Goal: Use online tool/utility: Use online tool/utility

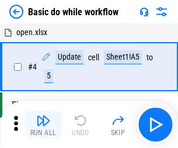
click at [43, 125] on img "button" at bounding box center [43, 121] width 14 height 14
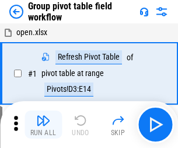
click at [43, 125] on img "button" at bounding box center [43, 121] width 14 height 14
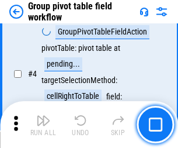
scroll to position [604, 0]
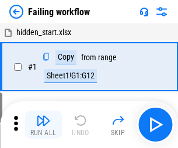
click at [43, 125] on img "button" at bounding box center [43, 121] width 14 height 14
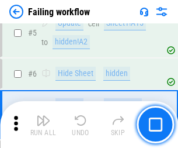
scroll to position [248, 0]
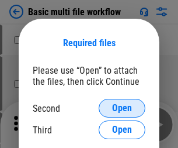
click at [122, 108] on span "Open" at bounding box center [122, 108] width 20 height 9
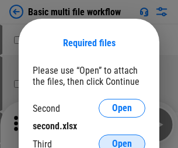
click at [122, 139] on span "Open" at bounding box center [122, 143] width 20 height 9
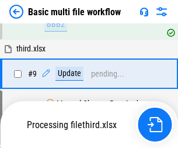
scroll to position [407, 0]
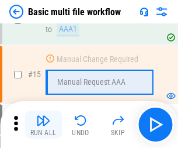
click at [43, 125] on img "button" at bounding box center [43, 121] width 14 height 14
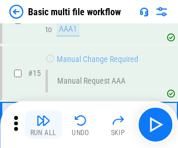
click at [43, 125] on img "button" at bounding box center [43, 121] width 14 height 14
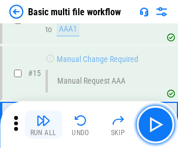
scroll to position [779, 0]
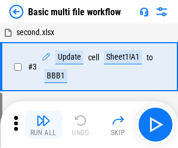
click at [43, 125] on img "button" at bounding box center [43, 121] width 14 height 14
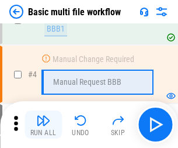
click at [43, 125] on img "button" at bounding box center [43, 121] width 14 height 14
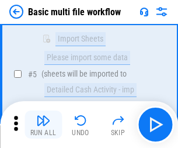
click at [43, 125] on img "button" at bounding box center [43, 121] width 14 height 14
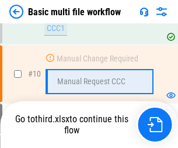
scroll to position [548, 0]
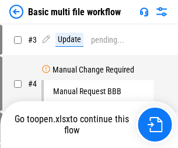
scroll to position [47, 0]
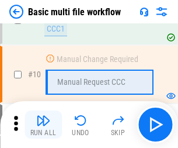
click at [43, 125] on img "button" at bounding box center [43, 121] width 14 height 14
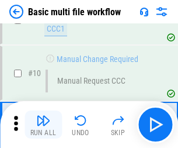
click at [43, 125] on img "button" at bounding box center [43, 121] width 14 height 14
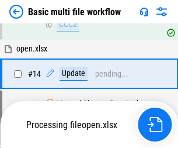
scroll to position [612, 0]
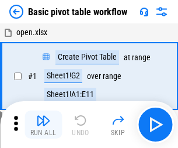
click at [43, 125] on img "button" at bounding box center [43, 121] width 14 height 14
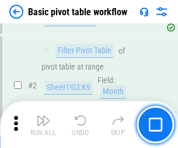
scroll to position [280, 0]
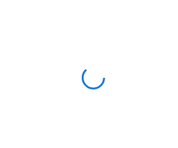
scroll to position [4, 0]
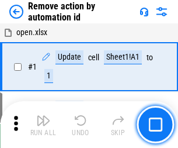
scroll to position [43, 0]
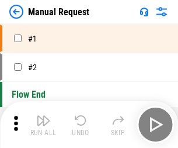
click at [43, 125] on img "button" at bounding box center [43, 121] width 14 height 14
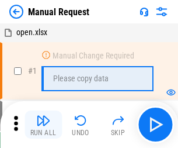
click at [43, 125] on img "button" at bounding box center [43, 121] width 14 height 14
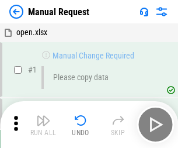
scroll to position [40, 0]
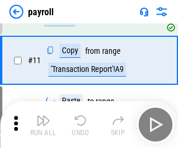
scroll to position [85, 0]
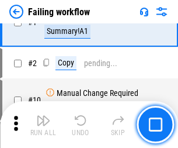
scroll to position [189, 0]
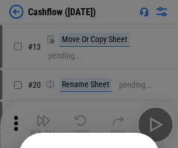
scroll to position [114, 0]
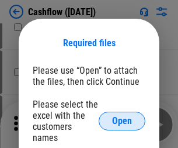
click at [122, 116] on span "Open" at bounding box center [122, 120] width 20 height 9
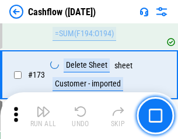
scroll to position [1239, 0]
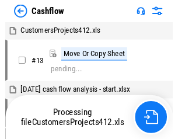
scroll to position [235, 0]
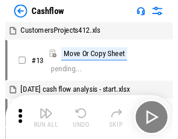
scroll to position [13, 0]
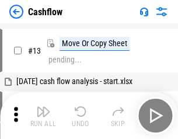
click at [43, 116] on img "button" at bounding box center [43, 112] width 14 height 14
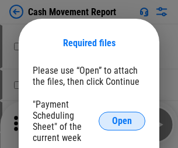
click at [122, 121] on span "Open" at bounding box center [122, 120] width 20 height 9
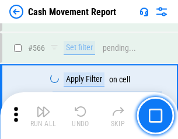
scroll to position [5363, 0]
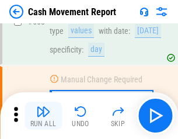
click at [43, 116] on img "button" at bounding box center [43, 112] width 14 height 14
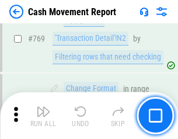
scroll to position [6502, 0]
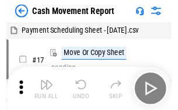
scroll to position [21, 0]
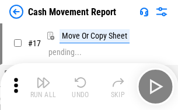
click at [43, 87] on img "button" at bounding box center [43, 82] width 14 height 14
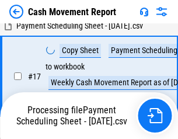
scroll to position [184, 0]
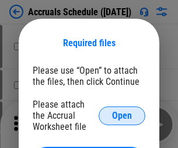
click at [122, 115] on span "Open" at bounding box center [122, 115] width 20 height 9
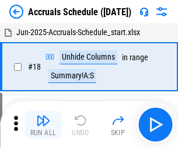
click at [43, 125] on img "button" at bounding box center [43, 121] width 14 height 14
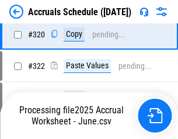
scroll to position [2177, 0]
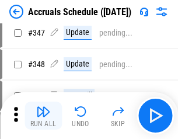
click at [43, 116] on img "button" at bounding box center [43, 112] width 14 height 14
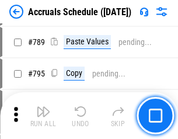
scroll to position [4915, 0]
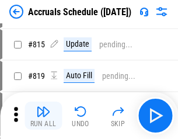
click at [43, 116] on img "button" at bounding box center [43, 112] width 14 height 14
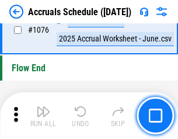
scroll to position [7008, 0]
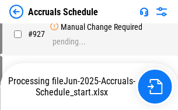
scroll to position [6310, 0]
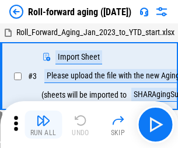
click at [43, 116] on img "button" at bounding box center [43, 121] width 14 height 14
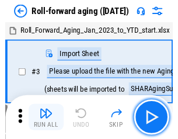
scroll to position [2, 0]
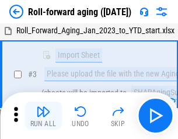
click at [43, 116] on img "button" at bounding box center [43, 112] width 14 height 14
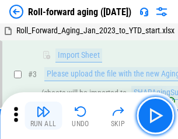
scroll to position [75, 0]
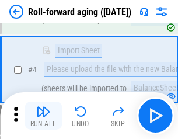
click at [43, 116] on img "button" at bounding box center [43, 112] width 14 height 14
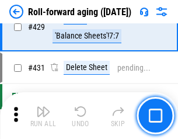
scroll to position [4058, 0]
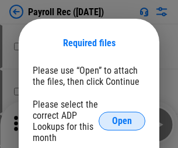
click at [122, 121] on span "Open" at bounding box center [122, 120] width 20 height 9
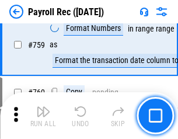
scroll to position [7027, 0]
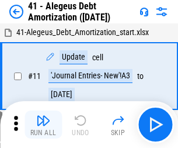
click at [43, 125] on img "button" at bounding box center [43, 121] width 14 height 14
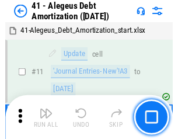
scroll to position [145, 0]
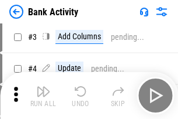
click at [43, 95] on img "button" at bounding box center [43, 91] width 14 height 14
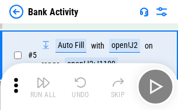
scroll to position [62, 0]
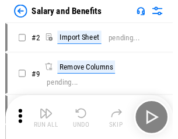
scroll to position [16, 0]
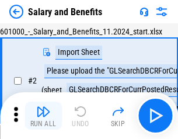
click at [43, 116] on img "button" at bounding box center [43, 112] width 14 height 14
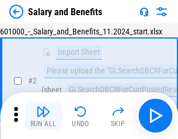
click at [43, 116] on img "button" at bounding box center [43, 112] width 14 height 14
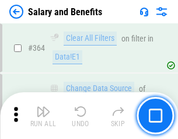
scroll to position [5511, 0]
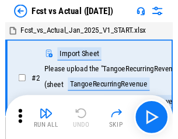
scroll to position [15, 0]
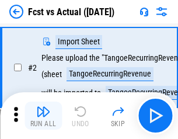
click at [43, 116] on img "button" at bounding box center [43, 112] width 14 height 14
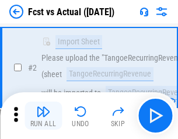
click at [43, 116] on img "button" at bounding box center [43, 112] width 14 height 14
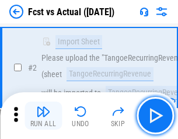
scroll to position [109, 0]
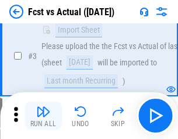
click at [43, 116] on img "button" at bounding box center [43, 112] width 14 height 14
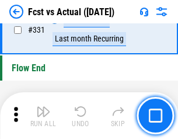
scroll to position [5601, 0]
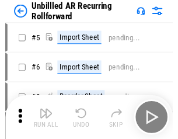
scroll to position [25, 0]
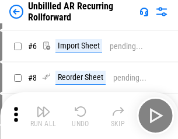
click at [43, 116] on img "button" at bounding box center [43, 112] width 14 height 14
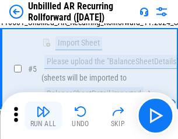
click at [43, 116] on img "button" at bounding box center [43, 112] width 14 height 14
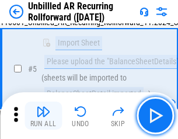
scroll to position [110, 0]
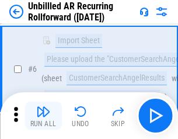
click at [43, 116] on img "button" at bounding box center [43, 112] width 14 height 14
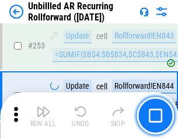
scroll to position [3975, 0]
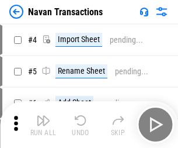
click at [43, 116] on img "button" at bounding box center [43, 121] width 14 height 14
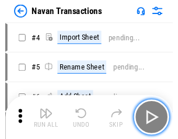
scroll to position [19, 0]
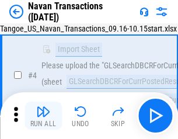
click at [43, 116] on img "button" at bounding box center [43, 112] width 14 height 14
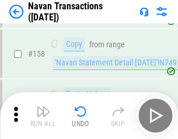
scroll to position [3794, 0]
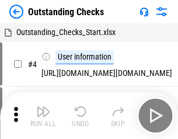
click at [43, 116] on img "button" at bounding box center [43, 112] width 14 height 14
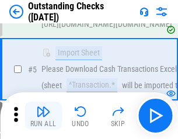
click at [43, 116] on img "button" at bounding box center [43, 112] width 14 height 14
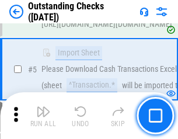
scroll to position [122, 0]
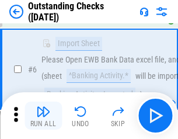
click at [43, 116] on img "button" at bounding box center [43, 112] width 14 height 14
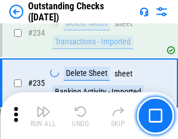
scroll to position [3553, 0]
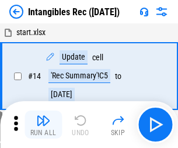
click at [43, 125] on img "button" at bounding box center [43, 121] width 14 height 14
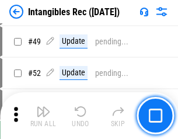
scroll to position [456, 0]
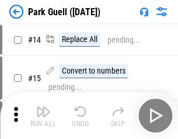
click at [43, 116] on img "button" at bounding box center [43, 112] width 14 height 14
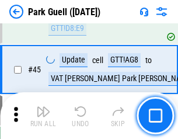
scroll to position [1463, 0]
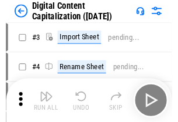
scroll to position [34, 0]
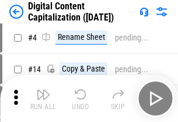
click at [43, 98] on img "button" at bounding box center [43, 94] width 14 height 14
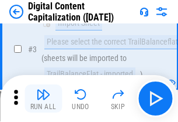
click at [43, 98] on img "button" at bounding box center [43, 94] width 14 height 14
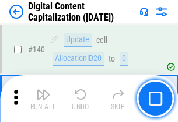
scroll to position [1241, 0]
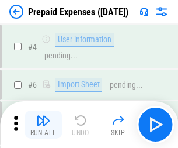
click at [43, 116] on img "button" at bounding box center [43, 121] width 14 height 14
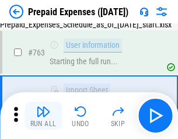
click at [43, 116] on img "button" at bounding box center [43, 112] width 14 height 14
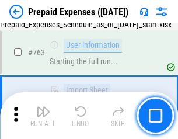
scroll to position [3312, 0]
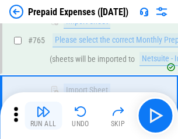
click at [43, 116] on img "button" at bounding box center [43, 112] width 14 height 14
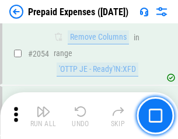
scroll to position [12232, 0]
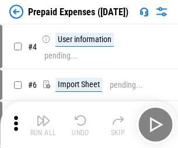
click at [43, 125] on img "button" at bounding box center [43, 121] width 14 height 14
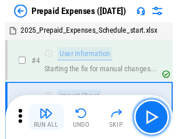
scroll to position [51, 0]
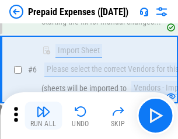
click at [43, 116] on img "button" at bounding box center [43, 112] width 14 height 14
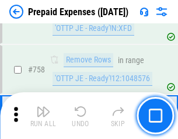
scroll to position [4169, 0]
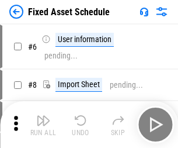
click at [43, 125] on img "button" at bounding box center [43, 121] width 14 height 14
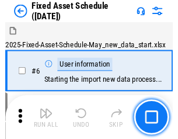
scroll to position [63, 0]
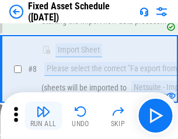
click at [43, 116] on img "button" at bounding box center [43, 112] width 14 height 14
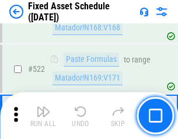
scroll to position [4067, 0]
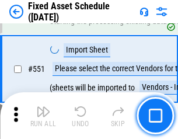
click at [43, 116] on img "button" at bounding box center [43, 112] width 14 height 14
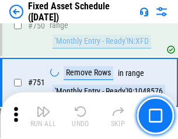
scroll to position [5705, 0]
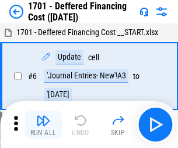
click at [43, 125] on img "button" at bounding box center [43, 121] width 14 height 14
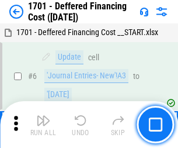
scroll to position [140, 0]
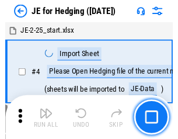
scroll to position [2, 0]
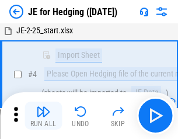
click at [43, 116] on img "button" at bounding box center [43, 112] width 14 height 14
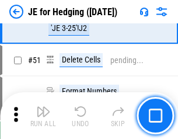
scroll to position [758, 0]
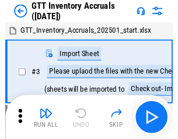
scroll to position [2, 0]
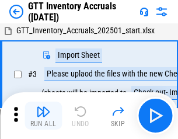
click at [43, 116] on img "button" at bounding box center [43, 112] width 14 height 14
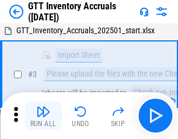
click at [43, 116] on img "button" at bounding box center [43, 112] width 14 height 14
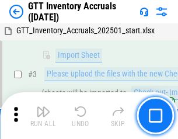
scroll to position [75, 0]
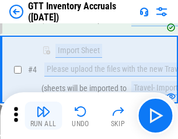
click at [43, 116] on img "button" at bounding box center [43, 112] width 14 height 14
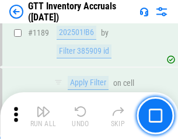
scroll to position [9555, 0]
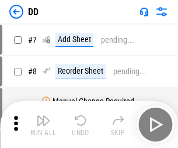
click at [43, 125] on img "button" at bounding box center [43, 121] width 14 height 14
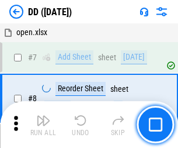
scroll to position [113, 0]
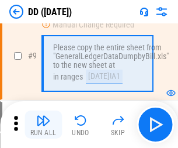
click at [43, 125] on img "button" at bounding box center [43, 121] width 14 height 14
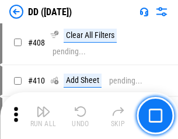
scroll to position [5236, 0]
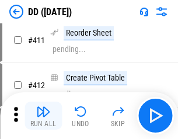
click at [43, 116] on img "button" at bounding box center [43, 112] width 14 height 14
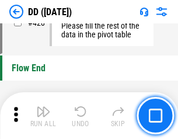
scroll to position [5601, 0]
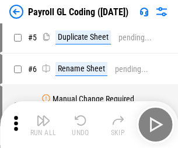
click at [43, 125] on img "button" at bounding box center [43, 121] width 14 height 14
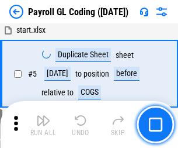
scroll to position [140, 0]
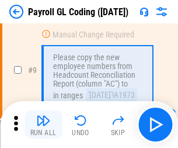
click at [43, 125] on img "button" at bounding box center [43, 121] width 14 height 14
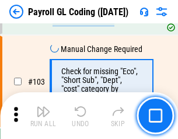
scroll to position [2745, 0]
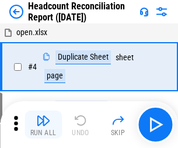
click at [43, 125] on img "button" at bounding box center [43, 121] width 14 height 14
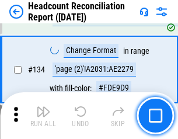
scroll to position [1407, 0]
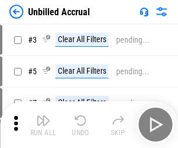
click at [43, 125] on img "button" at bounding box center [43, 121] width 14 height 14
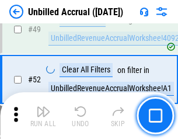
scroll to position [1061, 0]
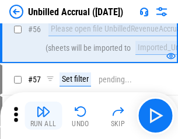
click at [43, 116] on img "button" at bounding box center [43, 112] width 14 height 14
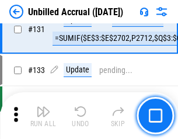
scroll to position [3485, 0]
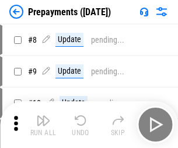
click at [43, 125] on img "button" at bounding box center [43, 121] width 14 height 14
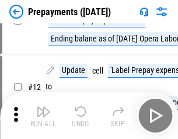
scroll to position [73, 0]
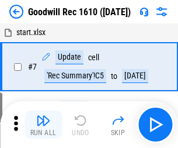
click at [43, 125] on img "button" at bounding box center [43, 121] width 14 height 14
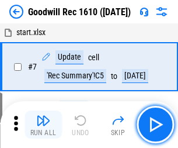
scroll to position [200, 0]
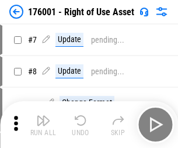
click at [43, 125] on img "button" at bounding box center [43, 121] width 14 height 14
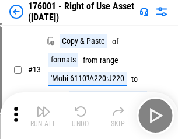
scroll to position [75, 0]
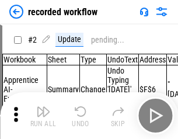
click at [43, 116] on img "button" at bounding box center [43, 112] width 14 height 14
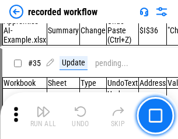
scroll to position [3658, 0]
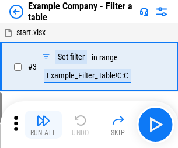
click at [43, 125] on img "button" at bounding box center [43, 121] width 14 height 14
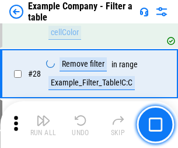
scroll to position [1071, 0]
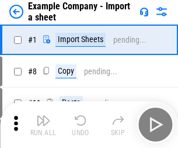
click at [43, 116] on img "button" at bounding box center [43, 121] width 14 height 14
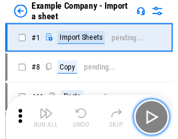
scroll to position [18, 0]
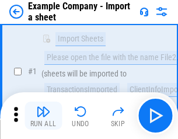
click at [43, 116] on img "button" at bounding box center [43, 112] width 14 height 14
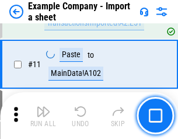
scroll to position [259, 0]
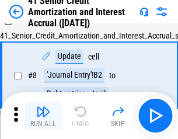
click at [43, 116] on img "button" at bounding box center [43, 112] width 14 height 14
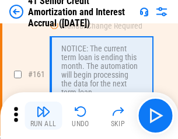
click at [43, 116] on img "button" at bounding box center [43, 112] width 14 height 14
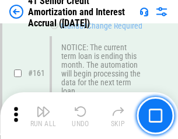
scroll to position [1252, 0]
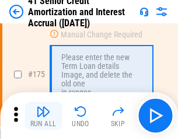
click at [43, 116] on img "button" at bounding box center [43, 112] width 14 height 14
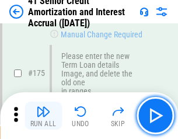
scroll to position [1370, 0]
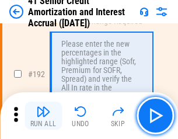
click at [43, 116] on img "button" at bounding box center [43, 112] width 14 height 14
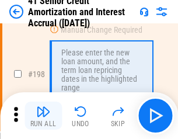
click at [43, 116] on img "button" at bounding box center [43, 112] width 14 height 14
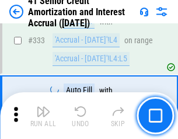
scroll to position [2989, 0]
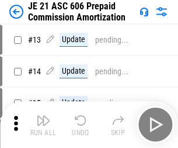
click at [43, 116] on img "button" at bounding box center [43, 121] width 14 height 14
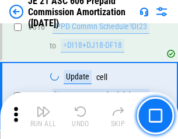
scroll to position [2185, 0]
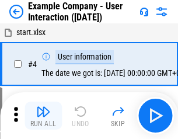
click at [43, 116] on img "button" at bounding box center [43, 112] width 14 height 14
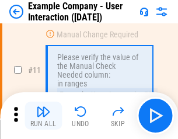
click at [43, 116] on img "button" at bounding box center [43, 112] width 14 height 14
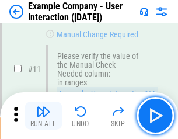
scroll to position [253, 0]
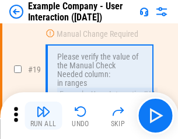
click at [43, 116] on img "button" at bounding box center [43, 112] width 14 height 14
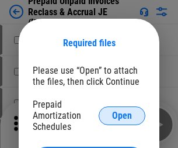
click at [122, 115] on span "Open" at bounding box center [122, 115] width 20 height 9
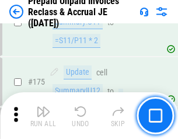
scroll to position [1580, 0]
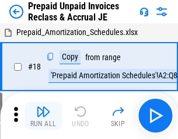
click at [43, 116] on img "button" at bounding box center [43, 112] width 14 height 14
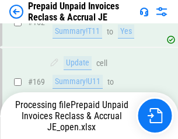
scroll to position [1520, 0]
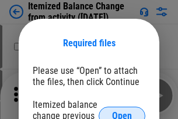
click at [122, 111] on span "Open" at bounding box center [122, 115] width 20 height 9
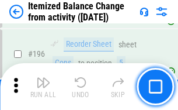
scroll to position [2252, 0]
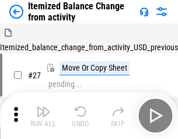
scroll to position [18, 0]
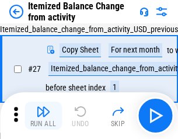
click at [43, 116] on img "button" at bounding box center [43, 112] width 14 height 14
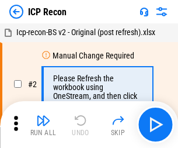
scroll to position [5, 0]
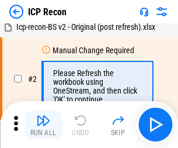
click at [43, 125] on img "button" at bounding box center [43, 121] width 14 height 14
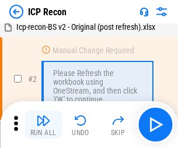
click at [43, 125] on img "button" at bounding box center [43, 121] width 14 height 14
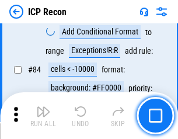
scroll to position [1147, 0]
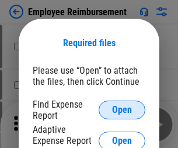
click at [122, 110] on span "Open" at bounding box center [122, 109] width 20 height 9
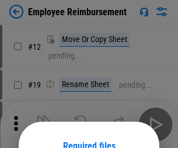
scroll to position [103, 0]
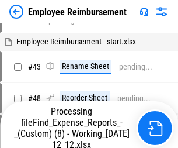
scroll to position [707, 0]
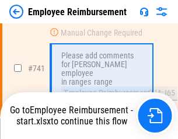
scroll to position [8210, 0]
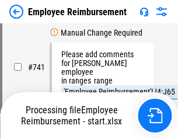
scroll to position [8210, 0]
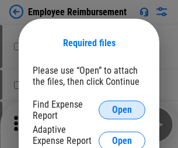
click at [122, 110] on span "Open" at bounding box center [122, 109] width 20 height 9
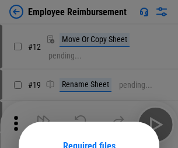
scroll to position [103, 0]
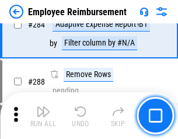
scroll to position [3181, 0]
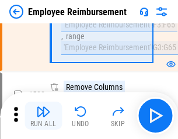
click at [43, 116] on img "button" at bounding box center [43, 112] width 14 height 14
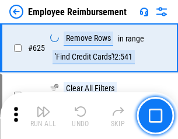
scroll to position [7006, 0]
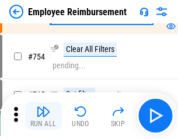
click at [43, 116] on img "button" at bounding box center [43, 112] width 14 height 14
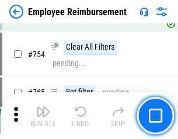
scroll to position [8210, 0]
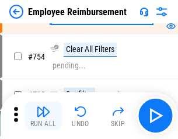
click at [43, 116] on img "button" at bounding box center [43, 112] width 14 height 14
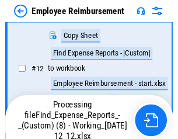
scroll to position [238, 0]
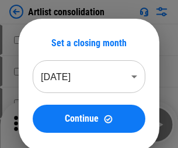
click at [43, 125] on img "button" at bounding box center [43, 121] width 14 height 14
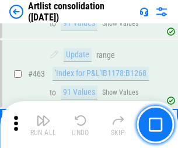
scroll to position [5124, 0]
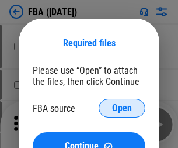
click at [122, 108] on span "Open" at bounding box center [122, 108] width 20 height 9
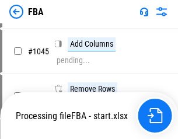
scroll to position [9997, 0]
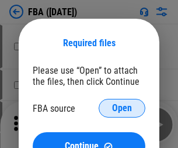
click at [122, 108] on span "Open" at bounding box center [122, 108] width 20 height 9
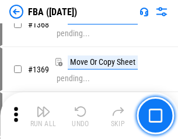
scroll to position [12567, 0]
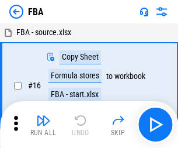
scroll to position [12, 0]
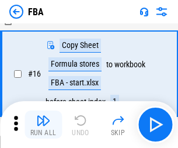
click at [43, 125] on img "button" at bounding box center [43, 121] width 14 height 14
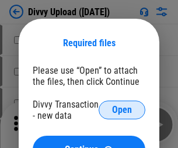
click at [122, 110] on span "Open" at bounding box center [122, 109] width 20 height 9
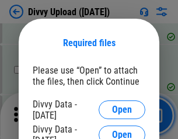
scroll to position [1212, 0]
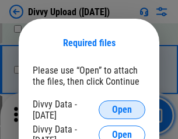
click at [122, 110] on span "Open" at bounding box center [122, 109] width 20 height 9
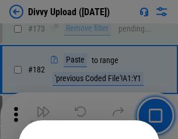
scroll to position [1314, 0]
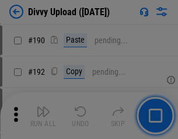
scroll to position [1477, 0]
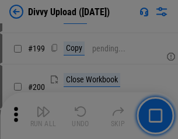
scroll to position [1701, 0]
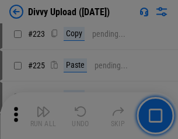
scroll to position [2335, 0]
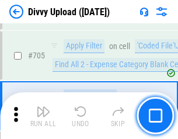
scroll to position [8005, 0]
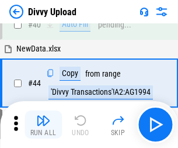
click at [43, 125] on img "button" at bounding box center [43, 121] width 14 height 14
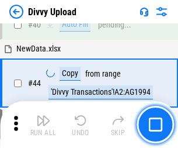
scroll to position [129, 0]
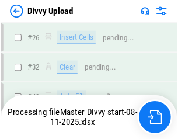
scroll to position [1212, 0]
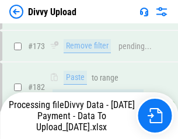
scroll to position [1319, 0]
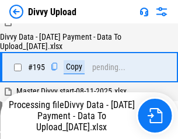
scroll to position [1635, 0]
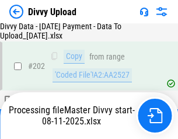
scroll to position [1893, 0]
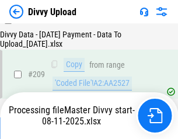
scroll to position [2151, 0]
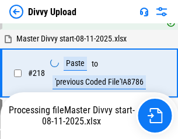
scroll to position [2600, 0]
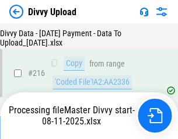
scroll to position [2409, 0]
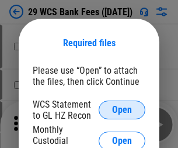
click at [122, 110] on span "Open" at bounding box center [122, 109] width 20 height 9
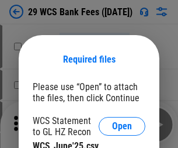
scroll to position [16, 0]
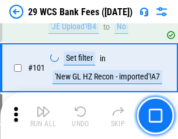
scroll to position [1140, 0]
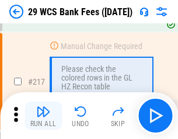
click at [43, 116] on img "button" at bounding box center [43, 112] width 14 height 14
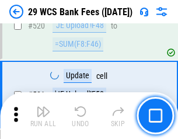
scroll to position [6039, 0]
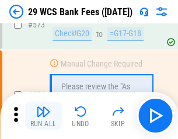
click at [43, 116] on img "button" at bounding box center [43, 112] width 14 height 14
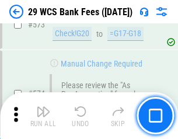
scroll to position [6480, 0]
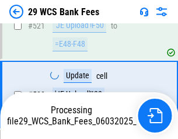
scroll to position [6399, 0]
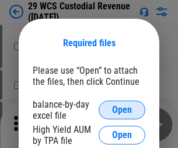
click at [122, 110] on span "Open" at bounding box center [122, 109] width 20 height 9
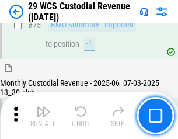
scroll to position [1222, 0]
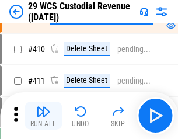
click at [43, 116] on img "button" at bounding box center [43, 112] width 14 height 14
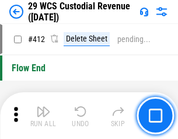
scroll to position [5588, 0]
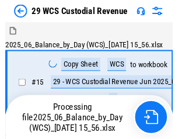
scroll to position [28, 0]
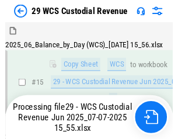
scroll to position [265, 0]
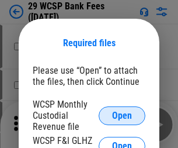
click at [122, 115] on span "Open" at bounding box center [122, 115] width 20 height 9
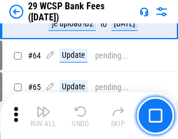
scroll to position [702, 0]
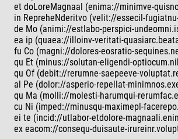
scroll to position [93, 0]
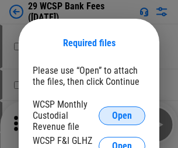
click at [122, 115] on span "Open" at bounding box center [122, 115] width 20 height 9
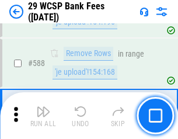
scroll to position [4606, 0]
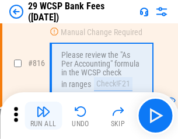
click at [43, 116] on img "button" at bounding box center [43, 112] width 14 height 14
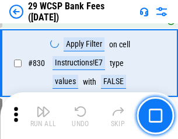
scroll to position [7424, 0]
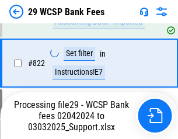
scroll to position [7195, 0]
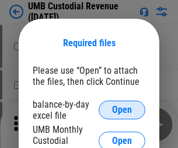
click at [122, 110] on span "Open" at bounding box center [122, 109] width 20 height 9
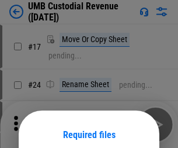
scroll to position [92, 0]
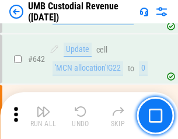
scroll to position [6061, 0]
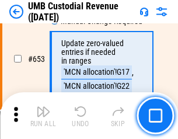
click at [43, 116] on img "button" at bounding box center [43, 112] width 14 height 14
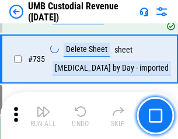
scroll to position [7155, 0]
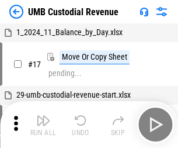
scroll to position [9, 0]
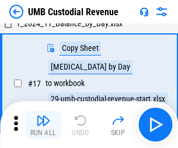
click at [43, 125] on img "button" at bounding box center [43, 121] width 14 height 14
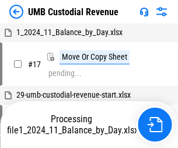
scroll to position [9, 0]
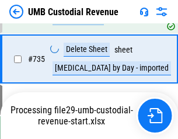
scroll to position [7128, 0]
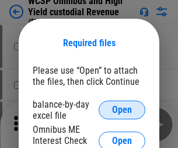
click at [122, 110] on span "Open" at bounding box center [122, 109] width 20 height 9
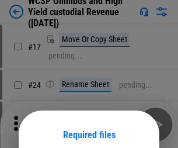
scroll to position [92, 0]
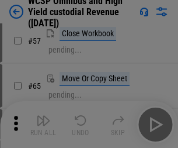
scroll to position [510, 0]
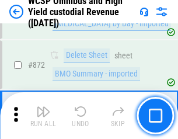
scroll to position [9904, 0]
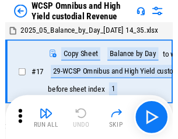
scroll to position [6, 0]
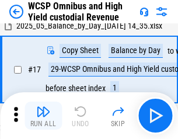
click at [43, 116] on img "button" at bounding box center [43, 112] width 14 height 14
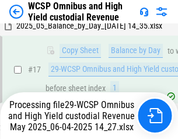
scroll to position [243, 0]
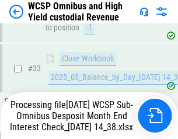
scroll to position [579, 0]
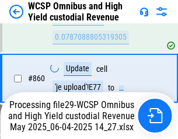
scroll to position [9877, 0]
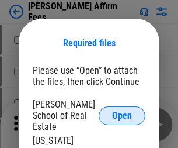
click at [122, 111] on span "Open" at bounding box center [122, 115] width 20 height 9
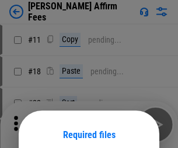
scroll to position [92, 0]
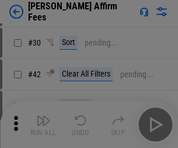
scroll to position [238, 0]
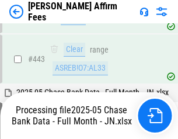
scroll to position [3054, 0]
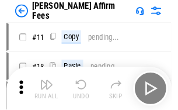
scroll to position [12, 0]
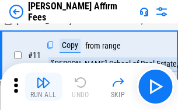
click at [43, 87] on img "button" at bounding box center [43, 82] width 14 height 14
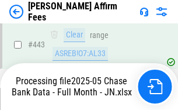
scroll to position [3069, 0]
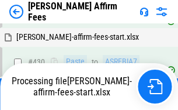
scroll to position [2408, 0]
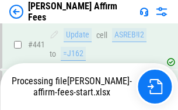
scroll to position [3069, 0]
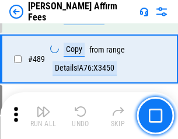
scroll to position [3054, 0]
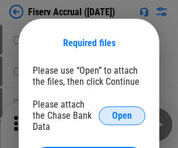
click at [122, 111] on span "Open" at bounding box center [122, 115] width 20 height 9
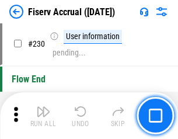
scroll to position [3708, 0]
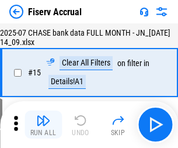
click at [43, 125] on img "button" at bounding box center [43, 121] width 14 height 14
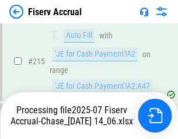
scroll to position [3694, 0]
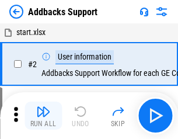
click at [43, 116] on img "button" at bounding box center [43, 112] width 14 height 14
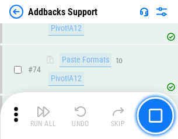
scroll to position [852, 0]
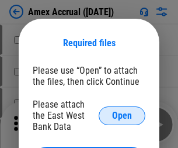
click at [122, 115] on span "Open" at bounding box center [122, 115] width 20 height 9
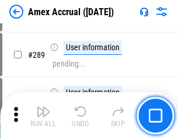
scroll to position [3204, 0]
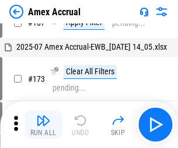
click at [43, 125] on img "button" at bounding box center [43, 121] width 14 height 14
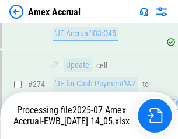
scroll to position [3487, 0]
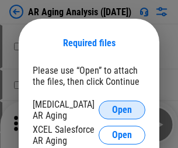
click at [122, 108] on span "Open" at bounding box center [122, 109] width 20 height 9
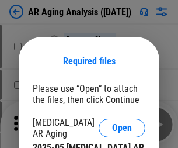
scroll to position [18, 0]
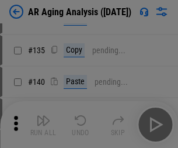
scroll to position [352, 0]
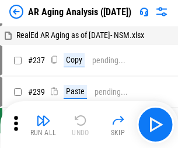
scroll to position [12, 0]
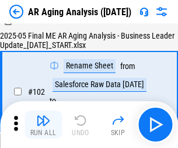
click at [43, 125] on img "button" at bounding box center [43, 121] width 14 height 14
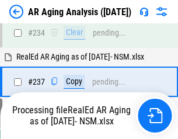
scroll to position [1814, 0]
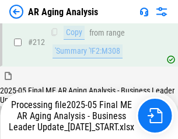
scroll to position [1800, 0]
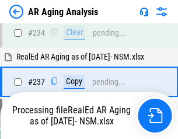
scroll to position [1849, 0]
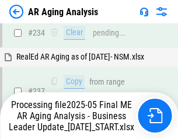
scroll to position [1849, 0]
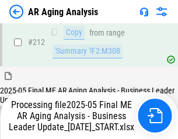
scroll to position [1759, 0]
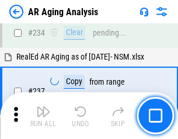
scroll to position [1800, 0]
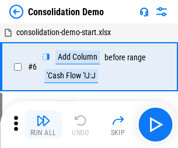
click at [43, 125] on img "button" at bounding box center [43, 121] width 14 height 14
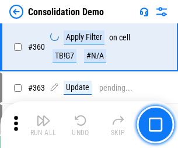
scroll to position [3922, 0]
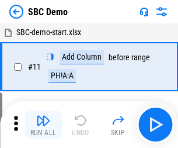
click at [43, 125] on img "button" at bounding box center [43, 121] width 14 height 14
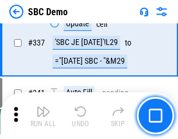
scroll to position [3078, 0]
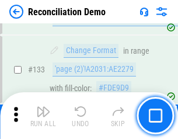
scroll to position [1390, 0]
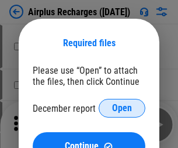
click at [122, 108] on span "Open" at bounding box center [122, 108] width 20 height 9
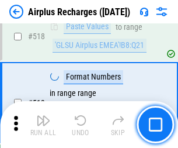
scroll to position [5035, 0]
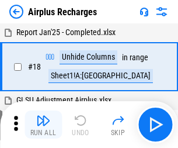
click at [43, 125] on img "button" at bounding box center [43, 121] width 14 height 14
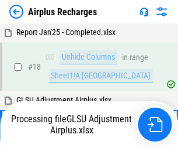
scroll to position [51, 0]
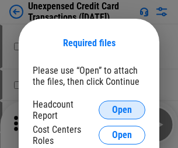
click at [122, 110] on span "Open" at bounding box center [122, 109] width 20 height 9
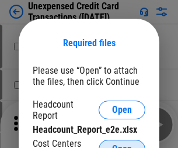
click at [122, 145] on span "Open" at bounding box center [122, 149] width 20 height 9
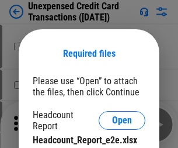
scroll to position [11, 0]
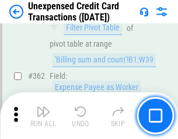
scroll to position [3009, 0]
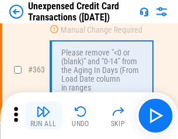
click at [43, 116] on img "button" at bounding box center [43, 112] width 14 height 14
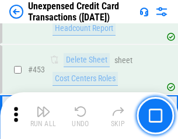
scroll to position [3991, 0]
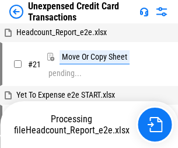
scroll to position [18, 0]
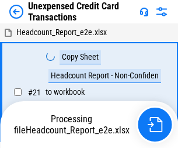
scroll to position [18, 0]
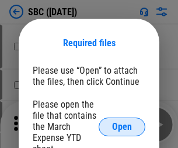
click at [122, 126] on span "Open" at bounding box center [122, 126] width 20 height 9
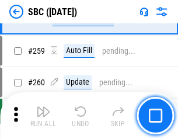
scroll to position [2287, 0]
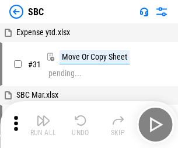
scroll to position [12, 0]
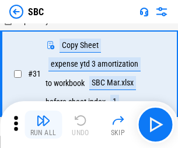
click at [43, 125] on img "button" at bounding box center [43, 121] width 14 height 14
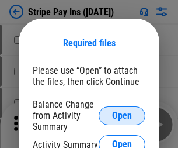
click span "Open"
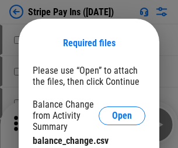
click span "Open"
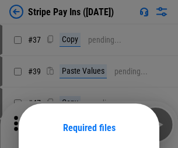
scroll to position [85, 0]
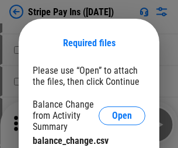
click span "Open"
click span "Continue"
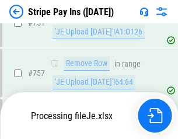
scroll to position [6162, 0]
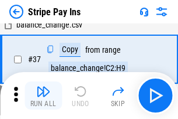
click at [43, 95] on img "button" at bounding box center [43, 91] width 14 height 14
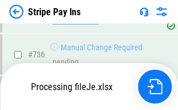
scroll to position [6136, 0]
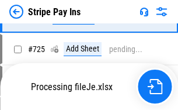
scroll to position [6136, 0]
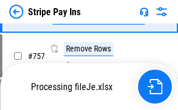
scroll to position [6136, 0]
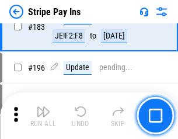
scroll to position [1584, 0]
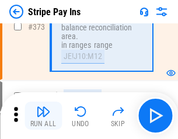
click at [43, 116] on img "button" at bounding box center [43, 112] width 14 height 14
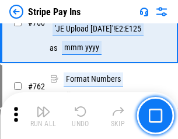
scroll to position [6121, 0]
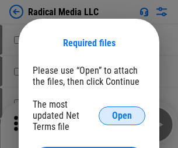
click at [122, 115] on span "Open" at bounding box center [122, 115] width 20 height 9
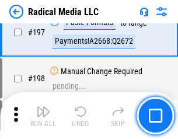
scroll to position [2707, 0]
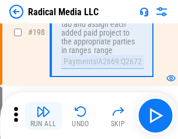
click at [43, 116] on img "button" at bounding box center [43, 112] width 14 height 14
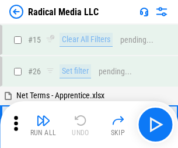
scroll to position [66, 0]
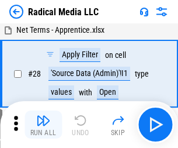
click at [43, 125] on img "button" at bounding box center [43, 121] width 14 height 14
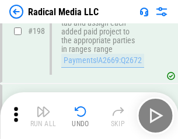
scroll to position [2934, 0]
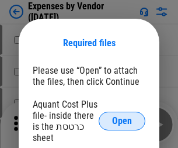
click at [122, 121] on span "Open" at bounding box center [122, 120] width 20 height 9
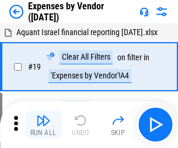
click at [43, 125] on img "button" at bounding box center [43, 121] width 14 height 14
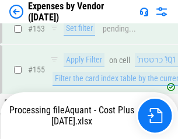
scroll to position [862, 0]
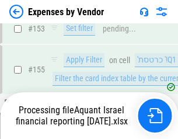
scroll to position [862, 0]
